Goal: Task Accomplishment & Management: Use online tool/utility

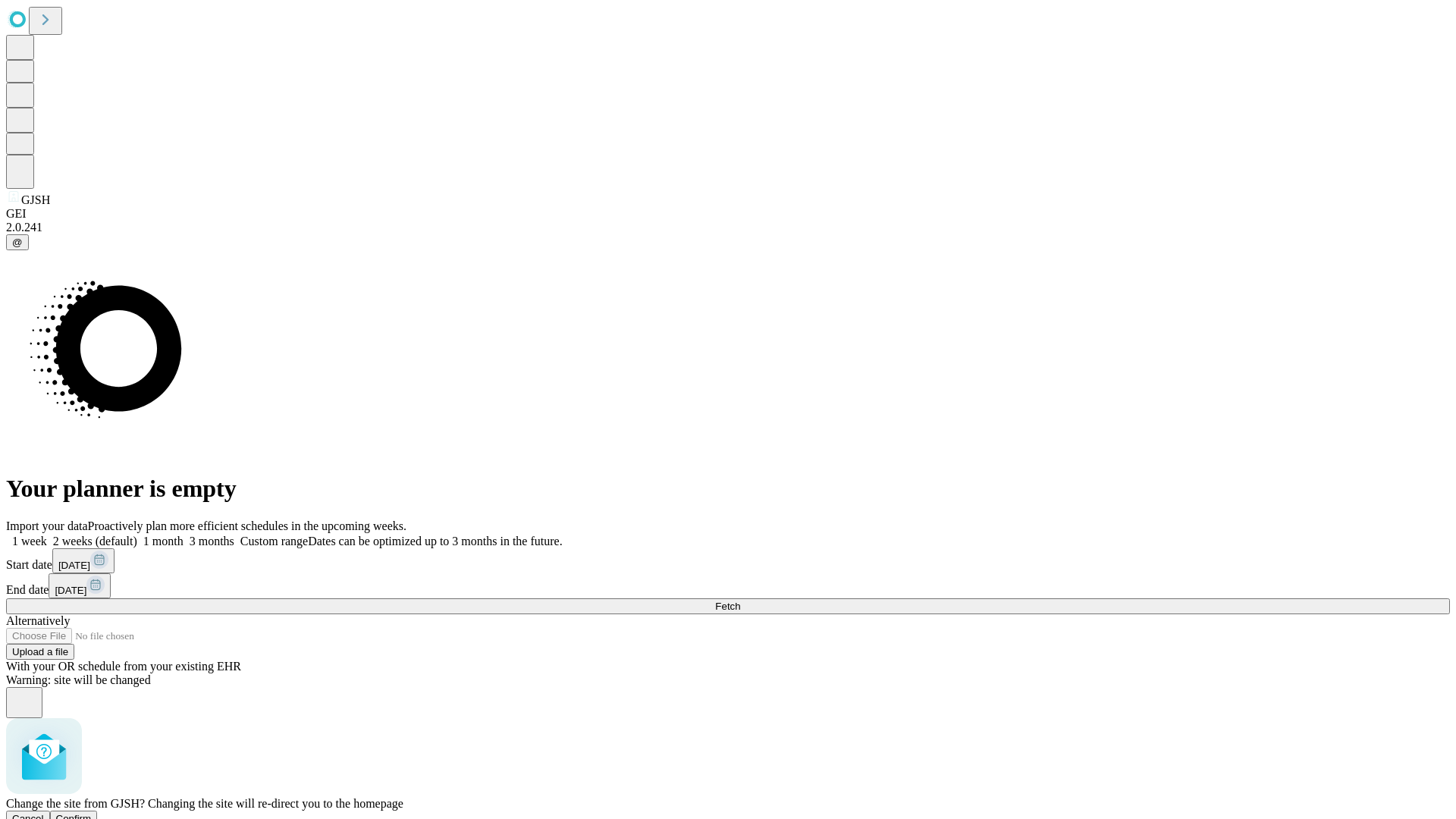
click at [91, 813] on span "Confirm" at bounding box center [74, 818] width 36 height 12
click at [47, 535] on label "1 week" at bounding box center [27, 541] width 41 height 13
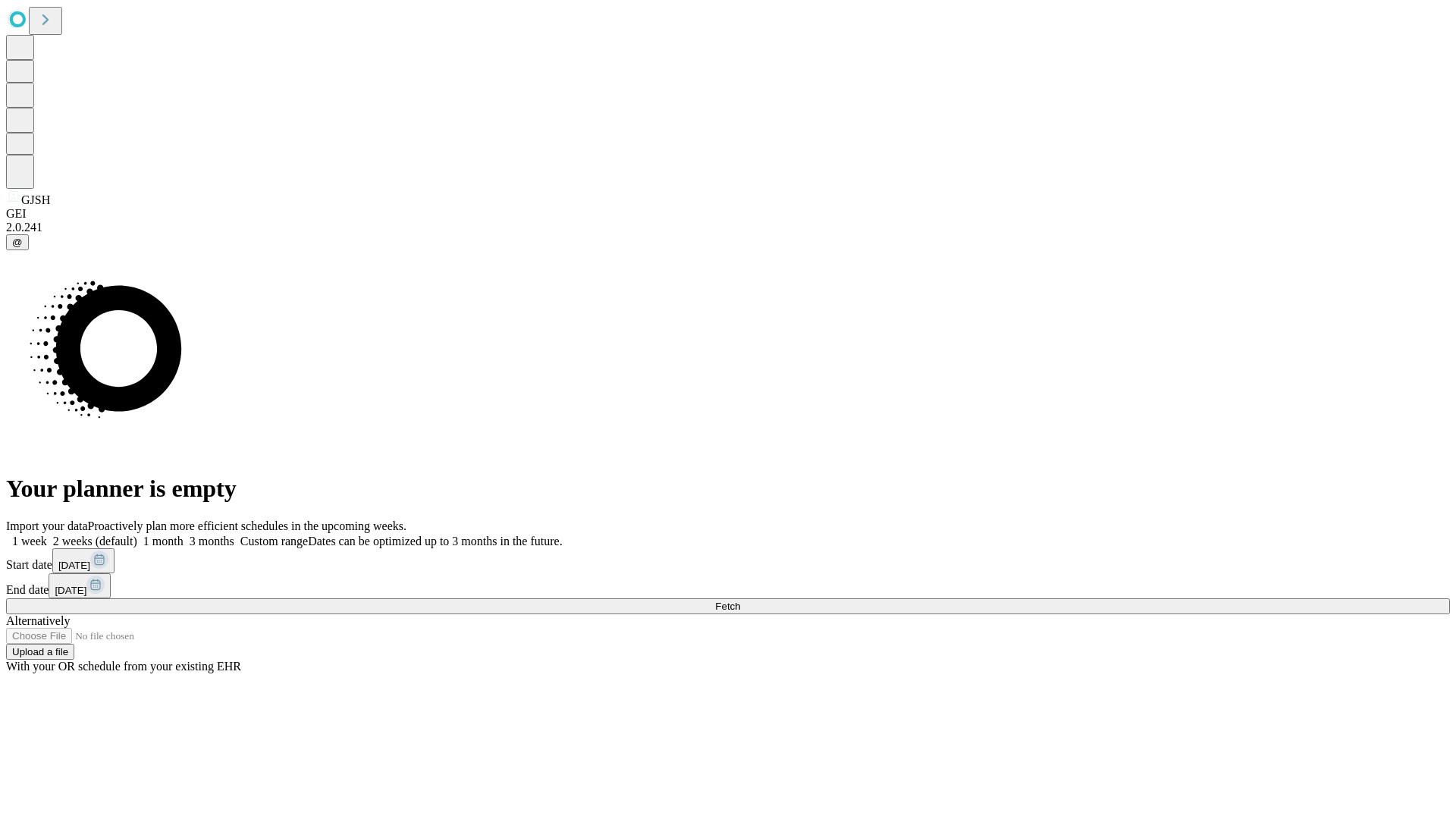
click at [740, 600] on span "Fetch" at bounding box center [728, 606] width 25 height 12
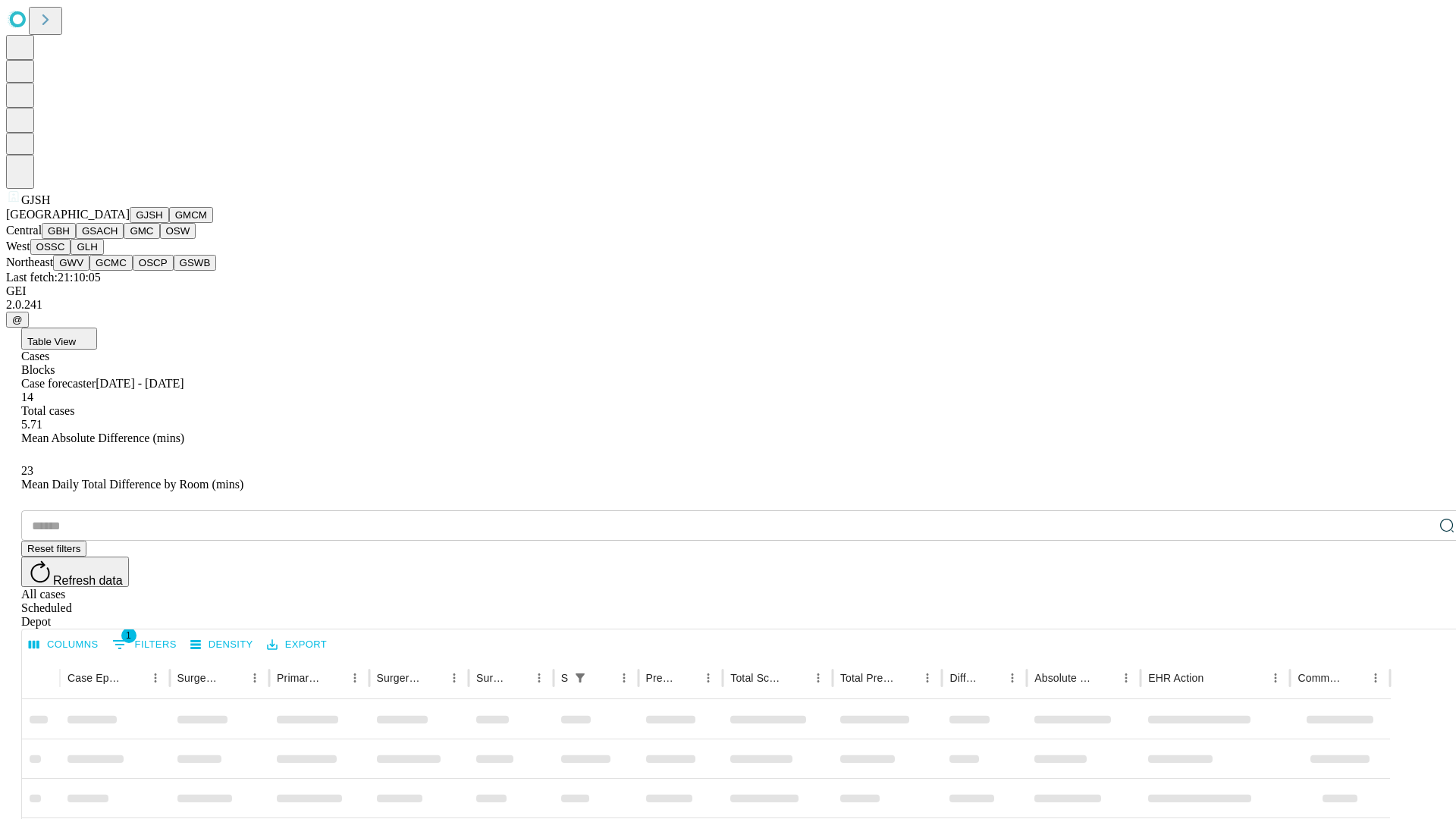
click at [170, 223] on button "GMCM" at bounding box center [191, 215] width 44 height 16
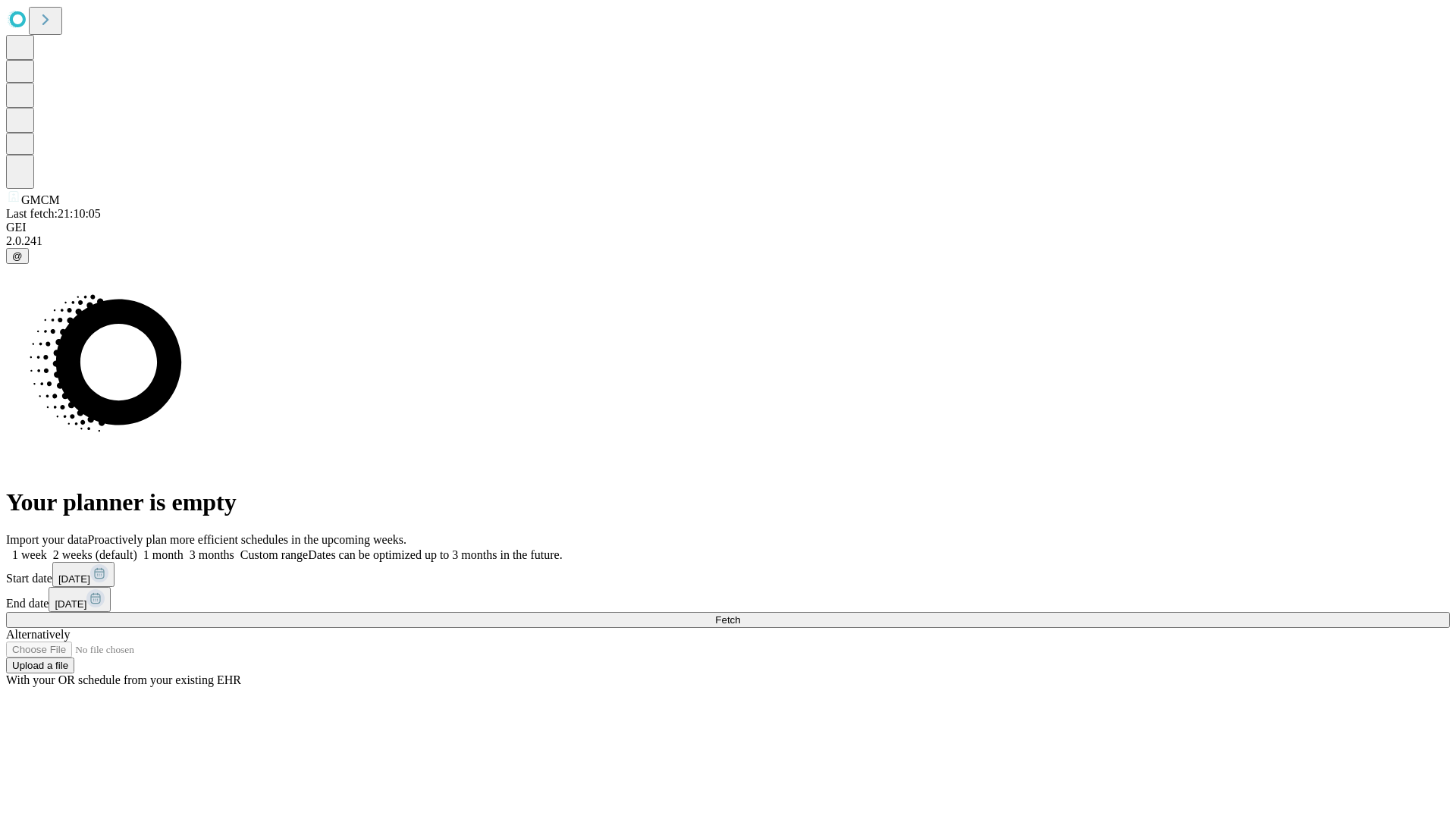
click at [47, 548] on label "1 week" at bounding box center [27, 554] width 41 height 13
click at [740, 614] on span "Fetch" at bounding box center [728, 620] width 25 height 12
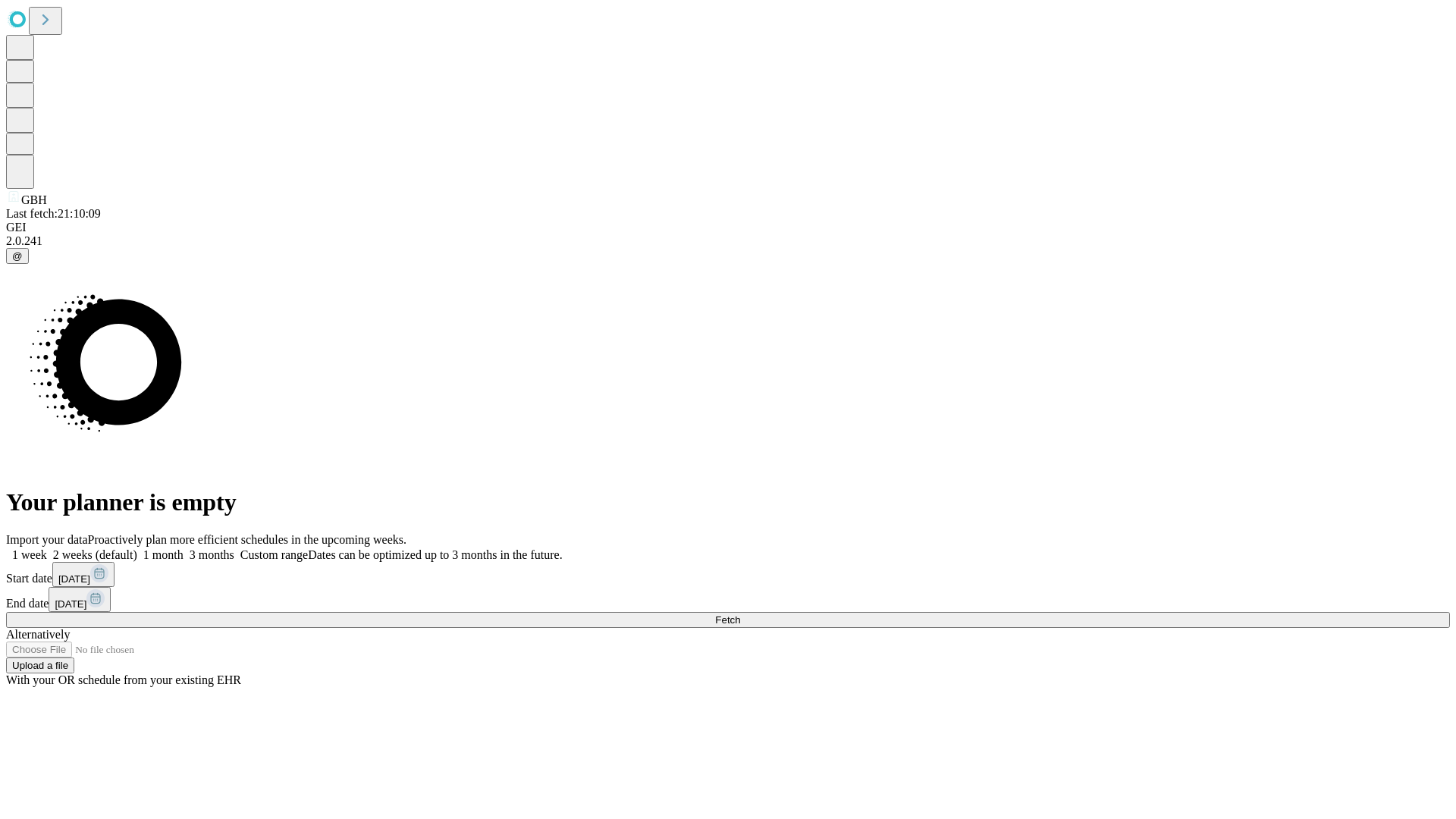
click at [47, 548] on label "1 week" at bounding box center [27, 554] width 41 height 13
click at [740, 614] on span "Fetch" at bounding box center [728, 620] width 25 height 12
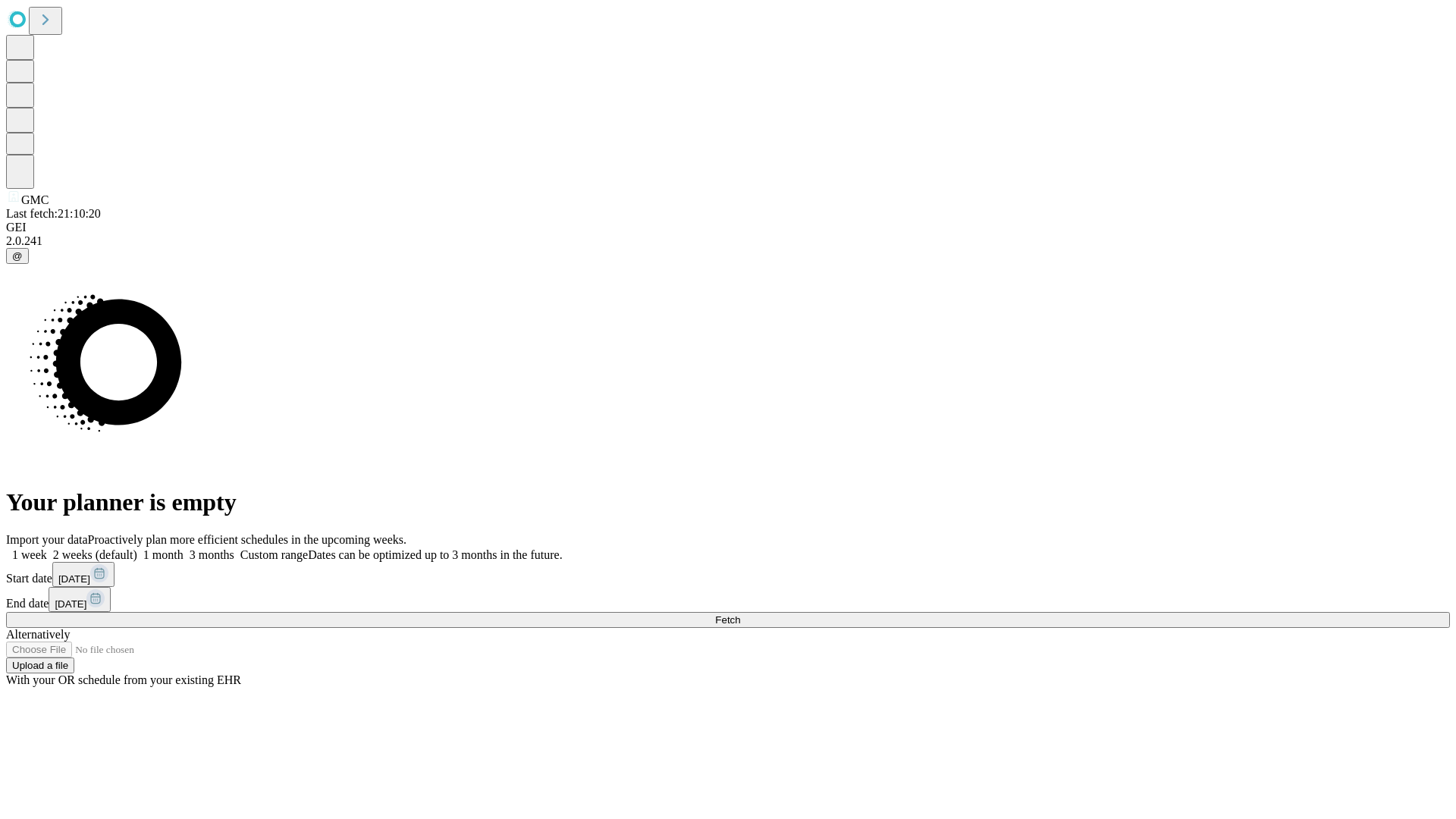
click at [47, 548] on label "1 week" at bounding box center [27, 554] width 41 height 13
click at [740, 614] on span "Fetch" at bounding box center [728, 620] width 25 height 12
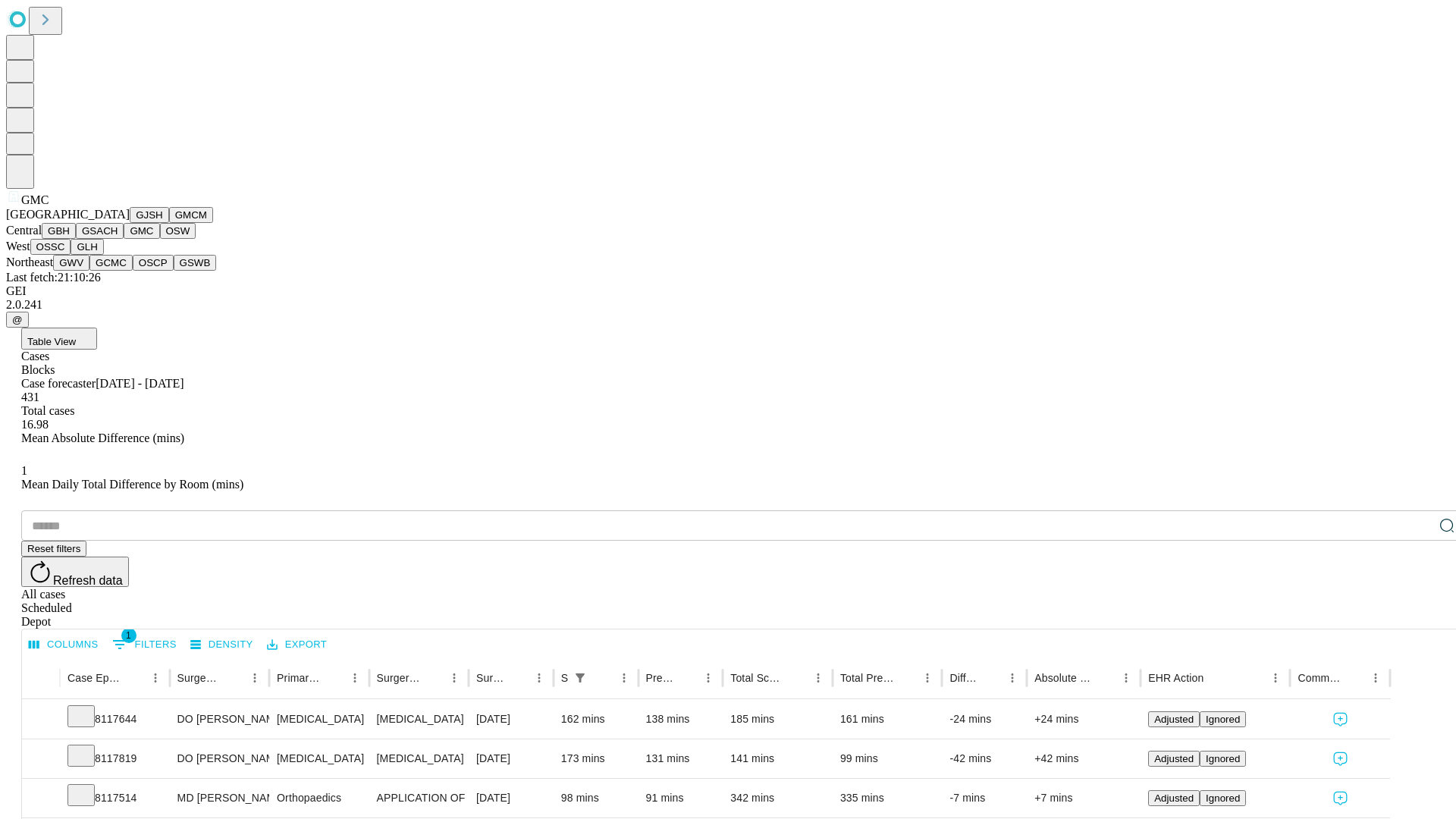
click at [160, 239] on button "OSW" at bounding box center [178, 230] width 37 height 16
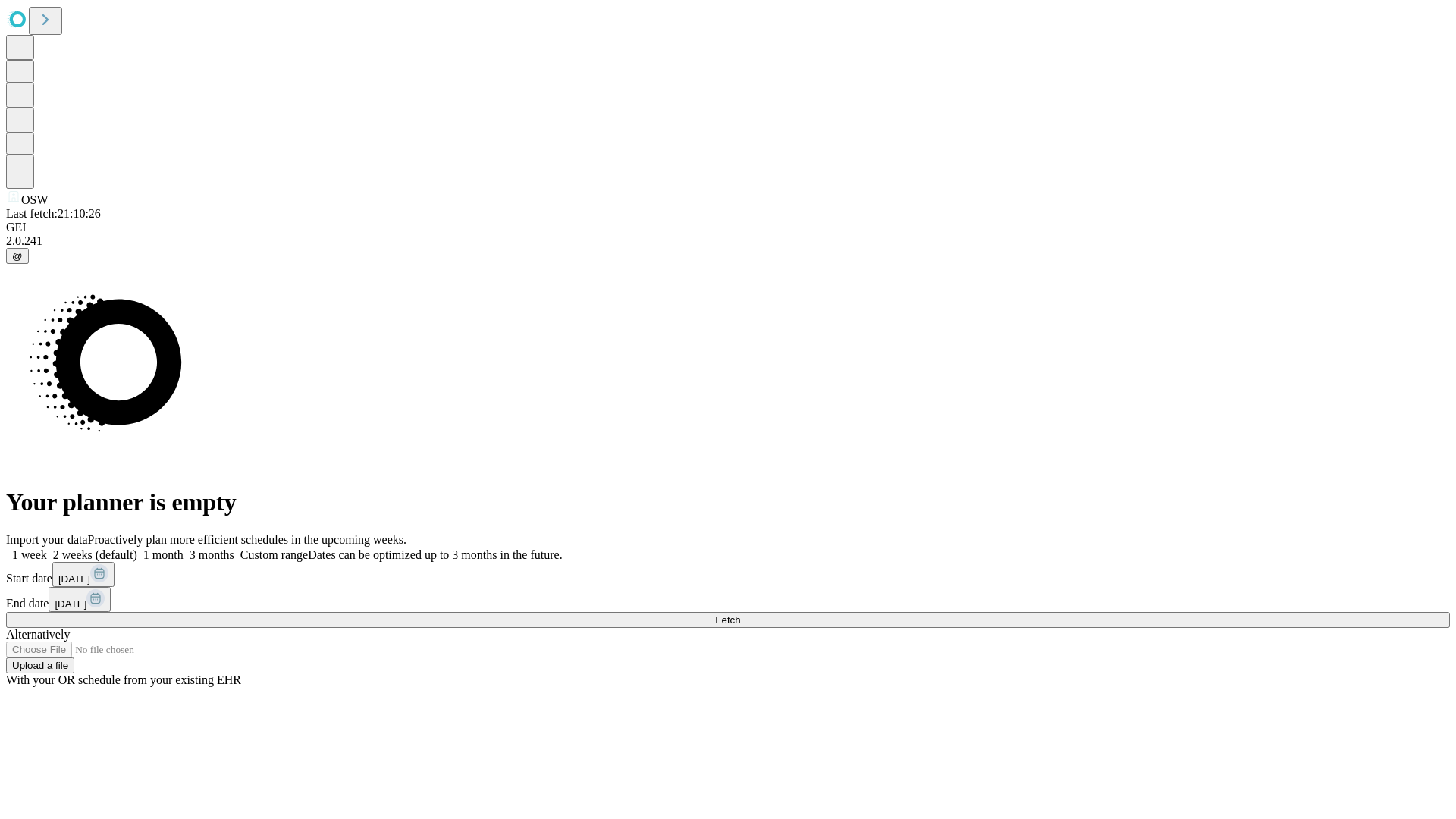
click at [47, 548] on label "1 week" at bounding box center [27, 554] width 41 height 13
click at [740, 614] on span "Fetch" at bounding box center [728, 620] width 25 height 12
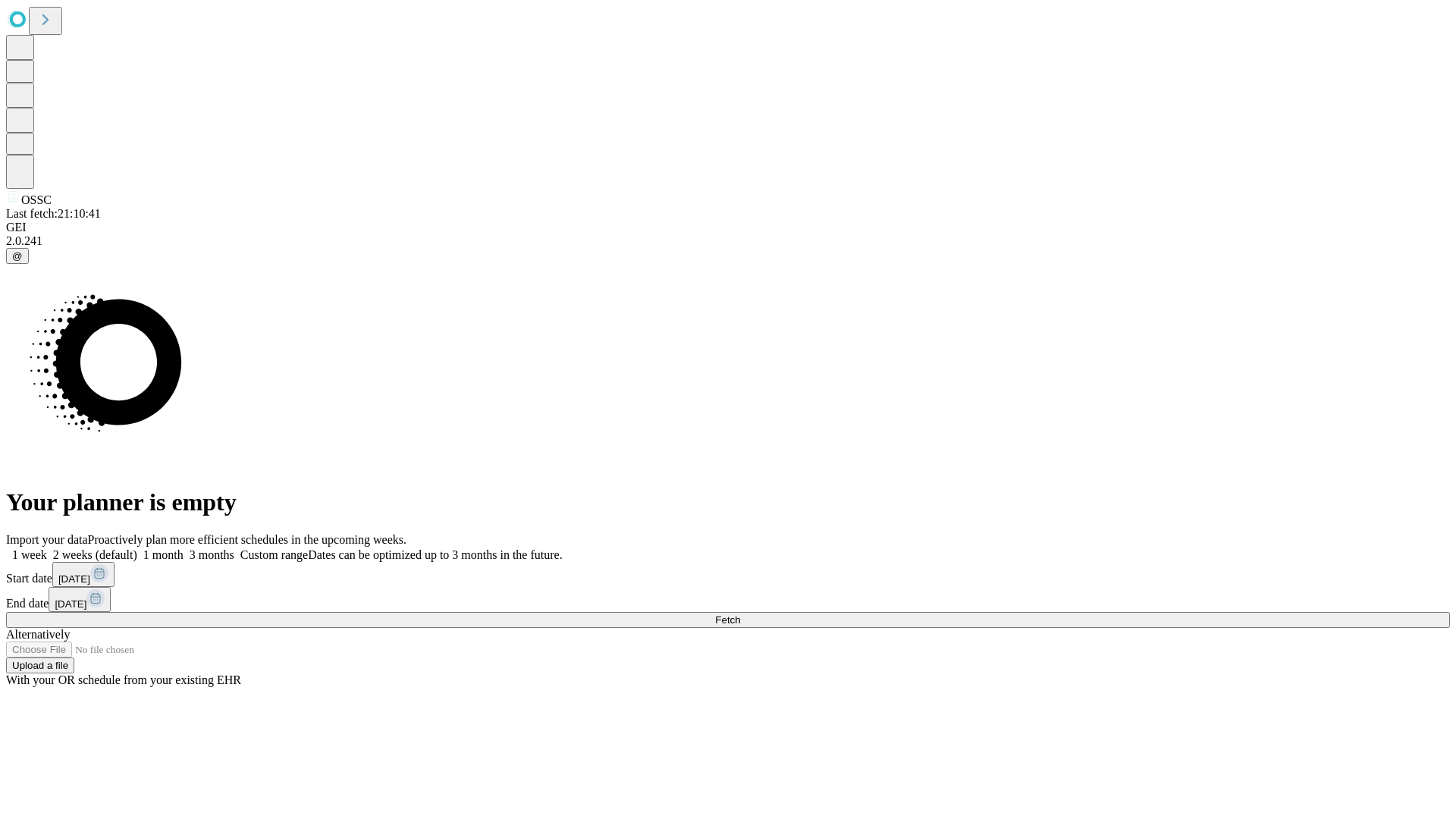
click at [47, 548] on label "1 week" at bounding box center [27, 554] width 41 height 13
click at [740, 614] on span "Fetch" at bounding box center [728, 620] width 25 height 12
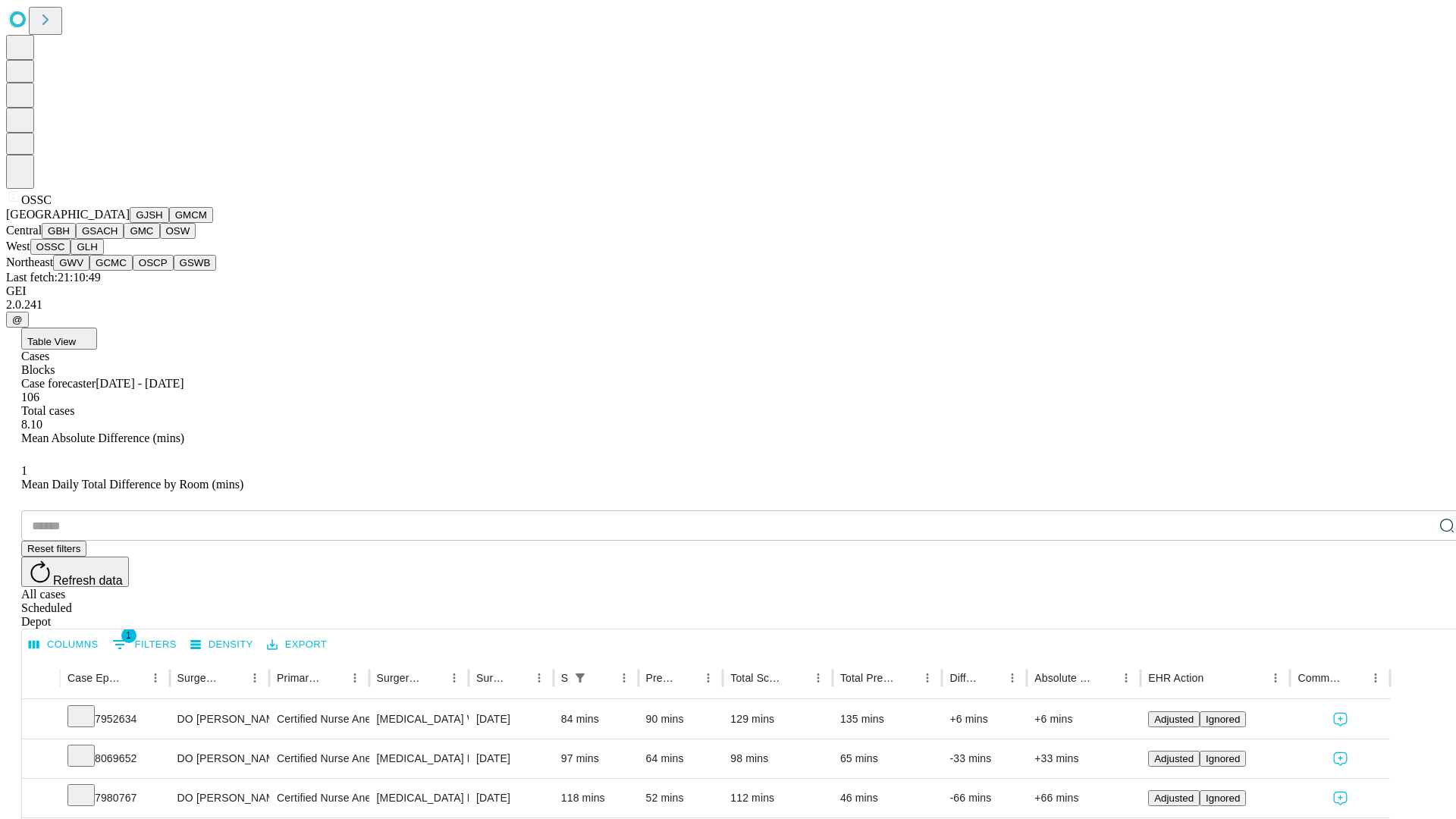
click at [103, 255] on button "GLH" at bounding box center [87, 247] width 33 height 16
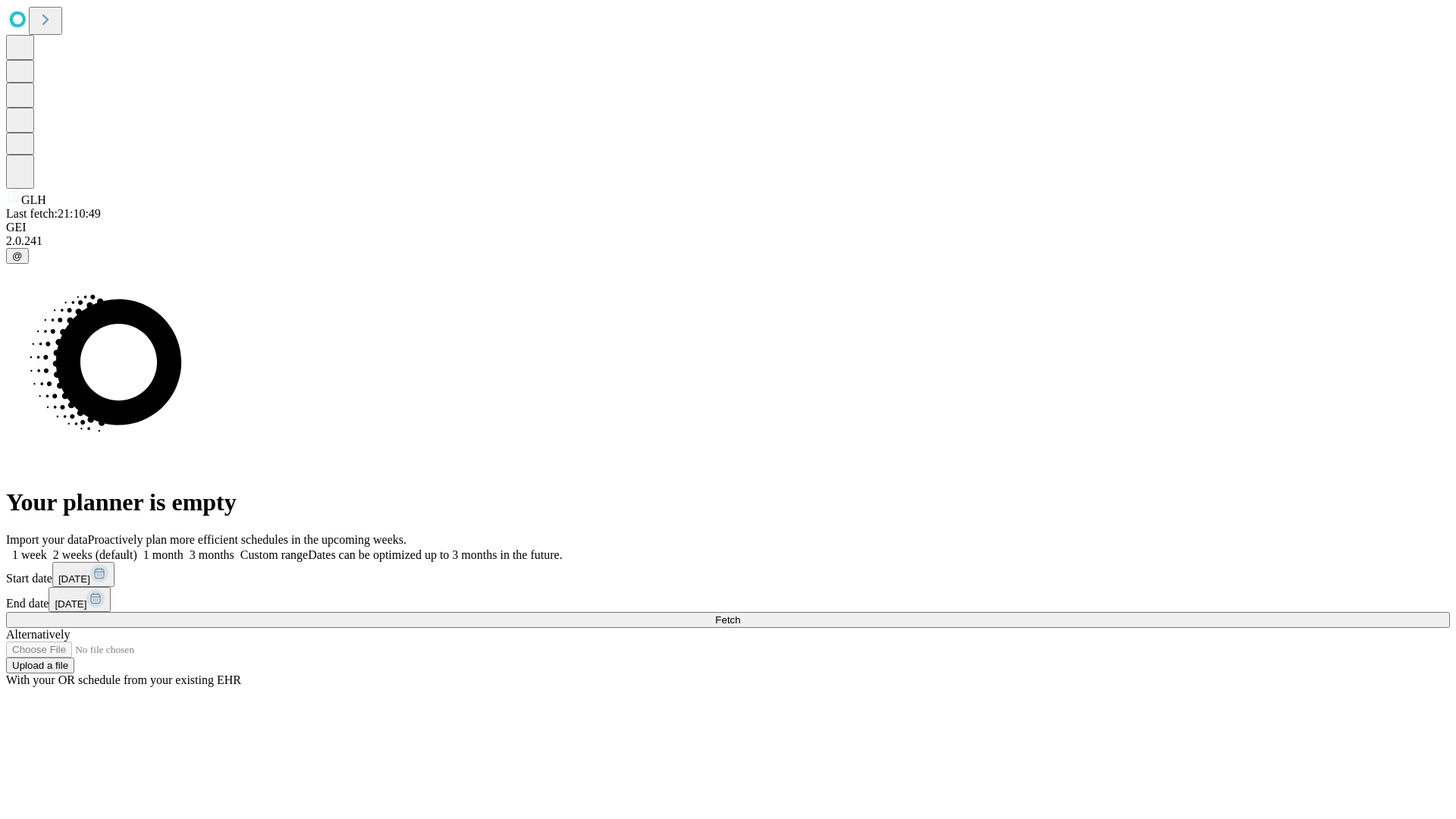
click at [47, 548] on label "1 week" at bounding box center [27, 554] width 41 height 13
click at [740, 614] on span "Fetch" at bounding box center [728, 620] width 25 height 12
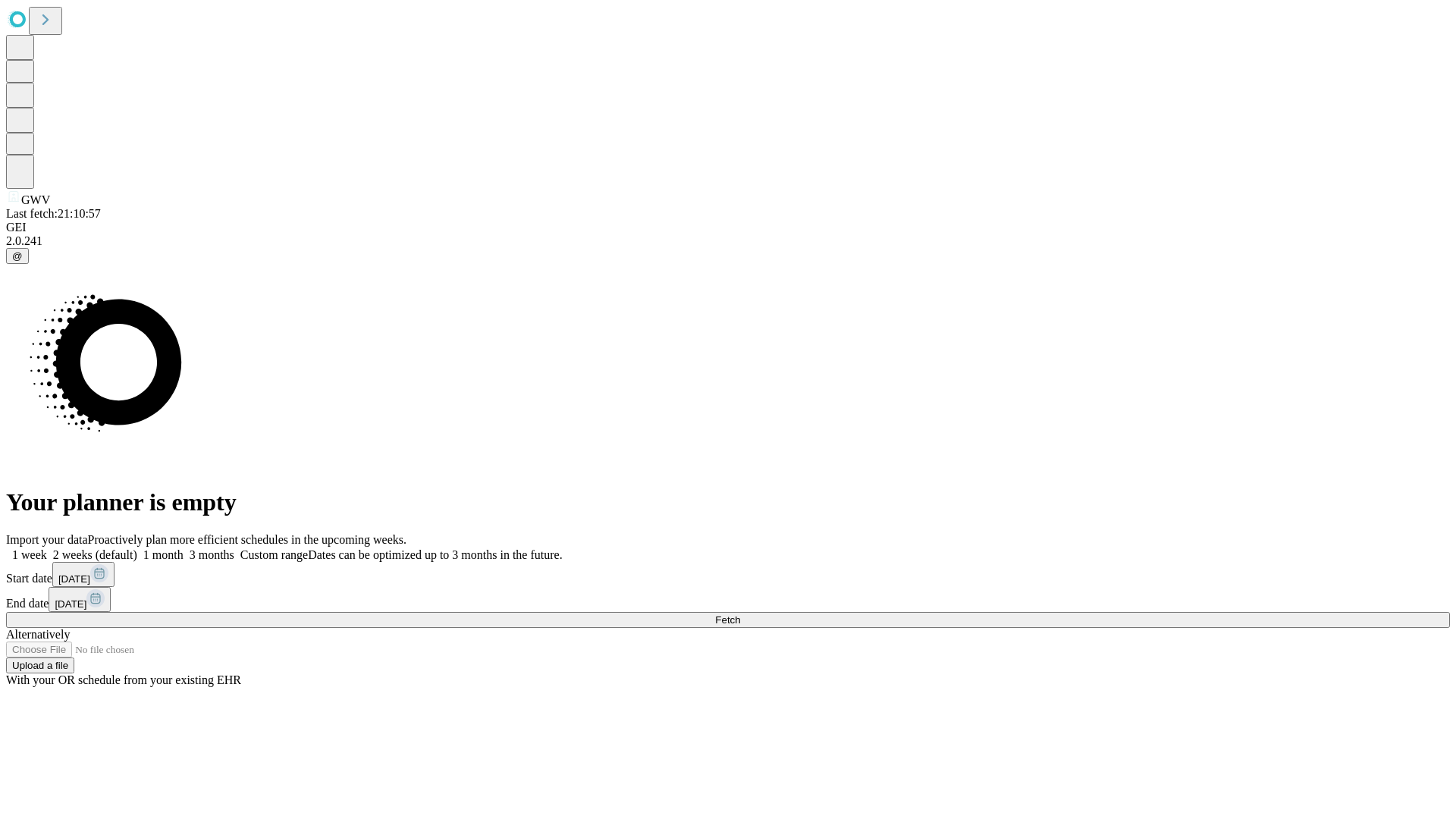
click at [47, 548] on label "1 week" at bounding box center [27, 554] width 41 height 13
click at [740, 614] on span "Fetch" at bounding box center [728, 620] width 25 height 12
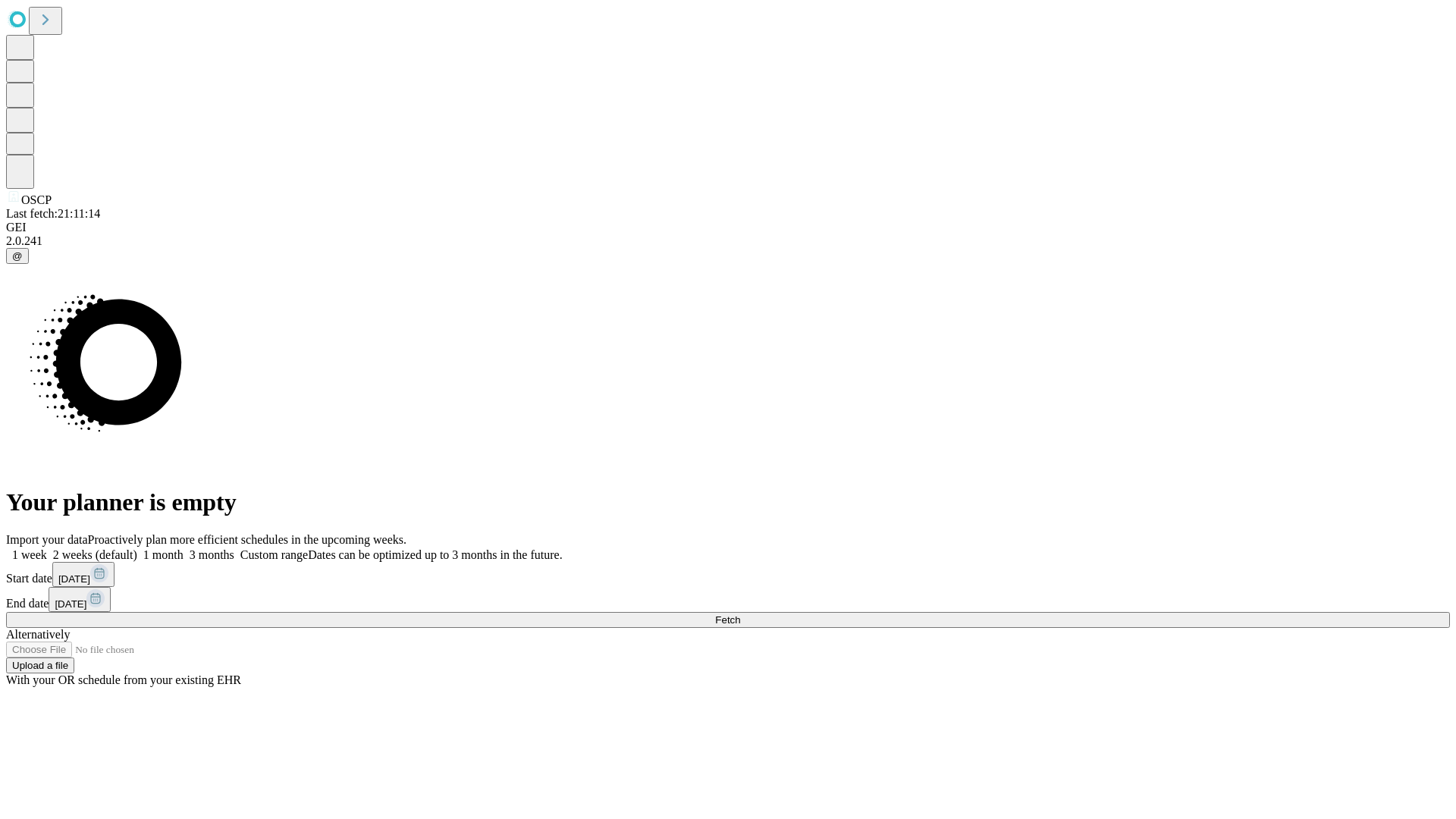
click at [47, 548] on label "1 week" at bounding box center [27, 554] width 41 height 13
click at [740, 614] on span "Fetch" at bounding box center [728, 620] width 25 height 12
